Goal: Navigation & Orientation: Find specific page/section

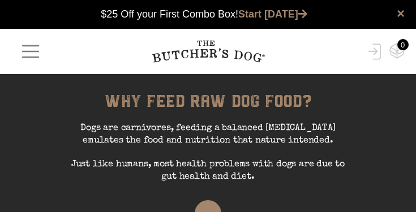
scroll to position [1, 0]
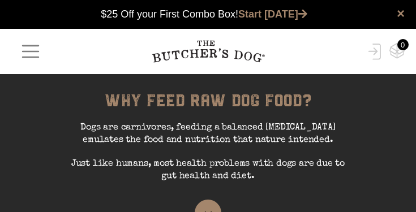
click at [25, 52] on span "button" at bounding box center [31, 52] width 22 height 22
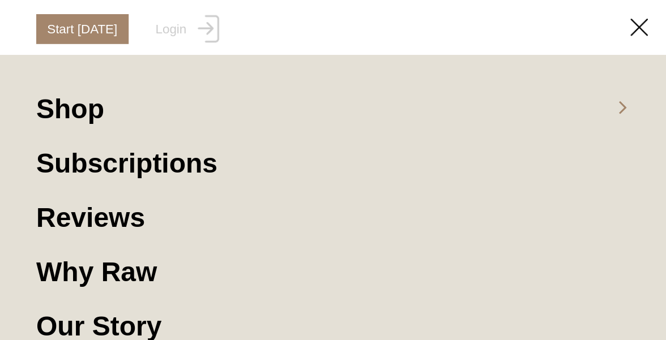
scroll to position [188, 0]
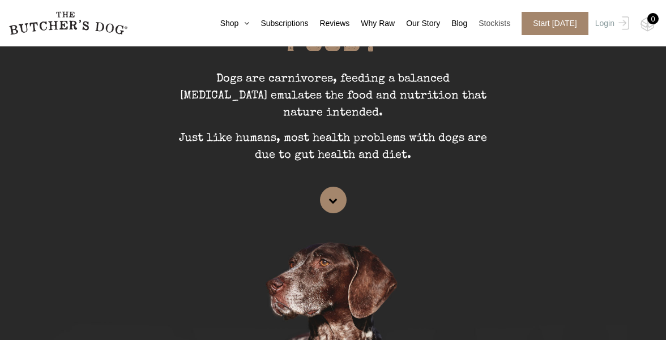
click at [415, 25] on link "Stockists" at bounding box center [488, 24] width 43 height 12
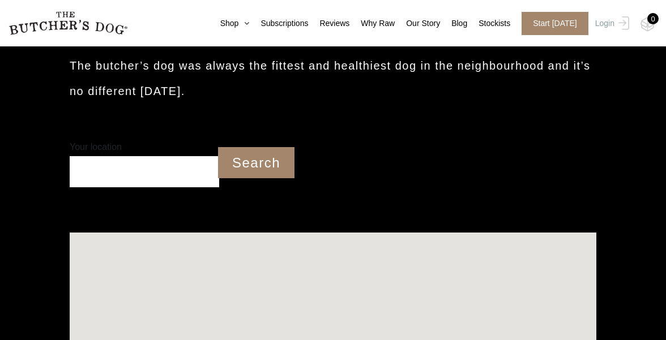
scroll to position [275, 0]
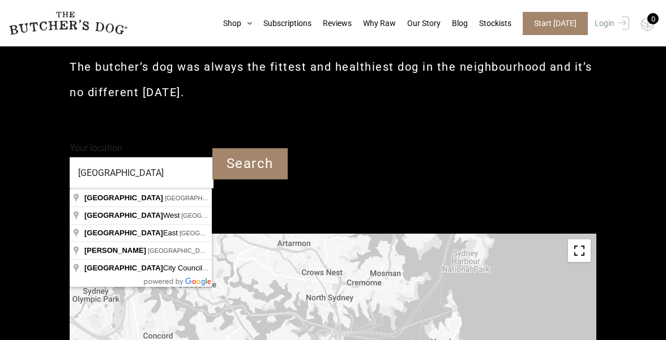
type input "Newcastle NSW"
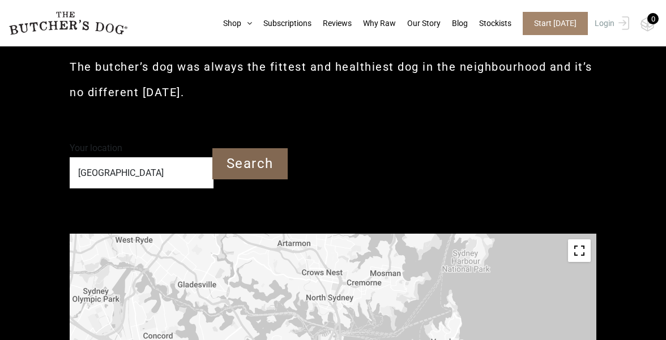
click at [247, 159] on input "Search" at bounding box center [249, 163] width 75 height 31
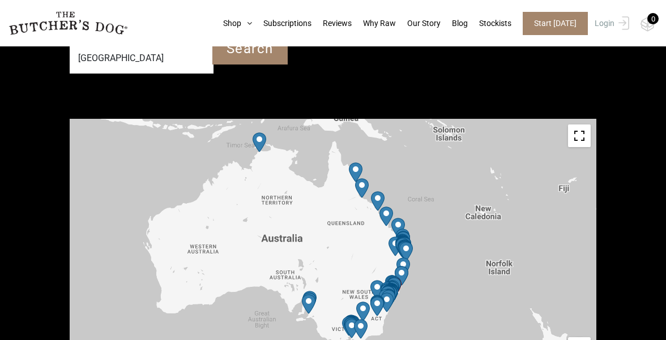
scroll to position [392, 0]
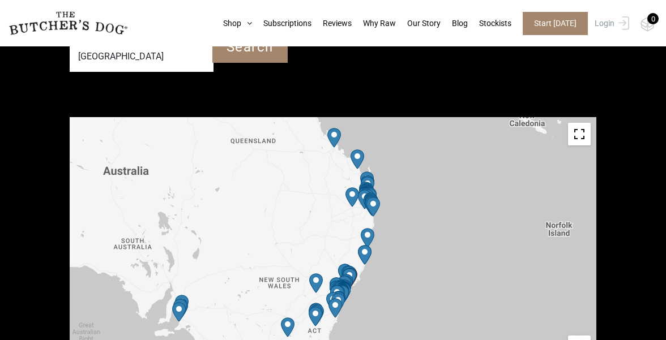
drag, startPoint x: 448, startPoint y: 226, endPoint x: 457, endPoint y: 149, distance: 78.1
click at [457, 148] on div at bounding box center [333, 244] width 526 height 255
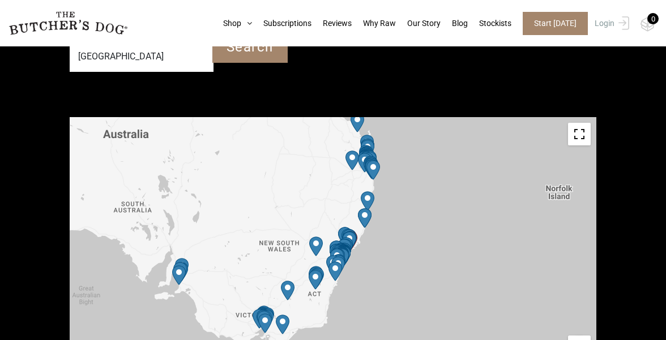
drag, startPoint x: 393, startPoint y: 230, endPoint x: 393, endPoint y: 193, distance: 36.8
click at [393, 192] on div at bounding box center [333, 244] width 526 height 255
click at [365, 199] on img "Maggies Pet Co." at bounding box center [368, 202] width 14 height 20
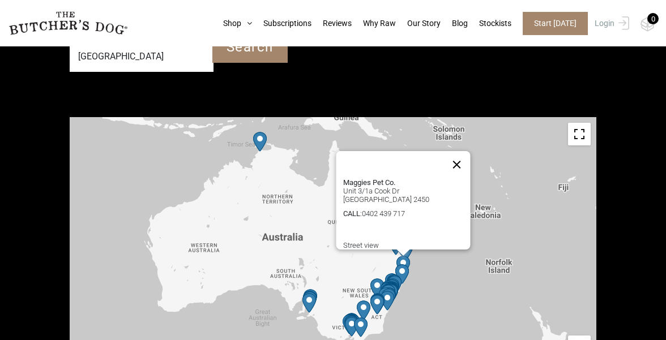
click at [461, 156] on button "Close" at bounding box center [456, 164] width 27 height 27
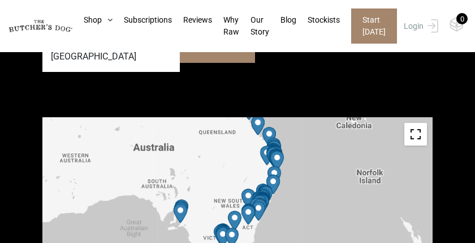
drag, startPoint x: 363, startPoint y: 205, endPoint x: 329, endPoint y: 113, distance: 97.6
